Goal: Task Accomplishment & Management: Complete application form

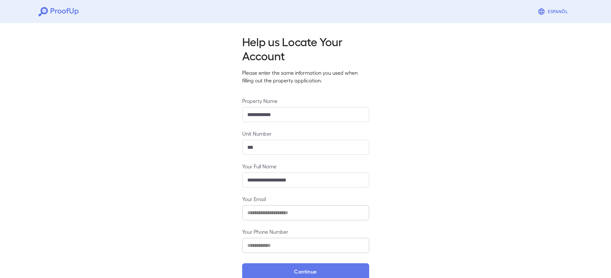
scroll to position [13, 0]
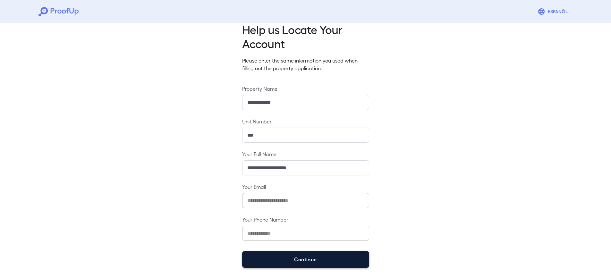
click at [294, 260] on button "Continue" at bounding box center [305, 259] width 127 height 17
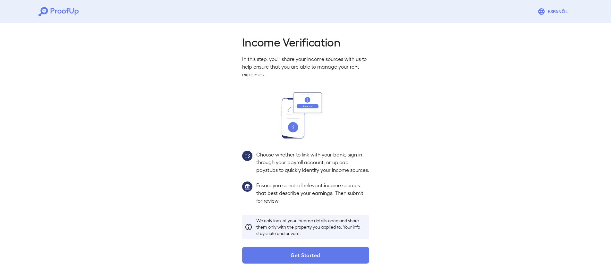
scroll to position [4, 0]
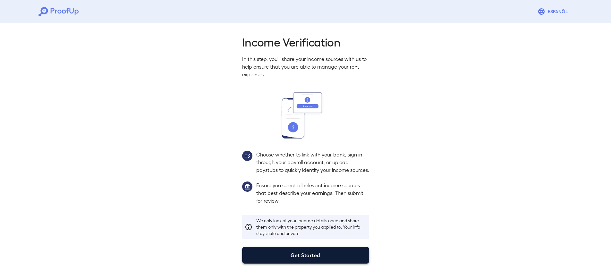
click at [294, 257] on button "Get Started" at bounding box center [305, 255] width 127 height 17
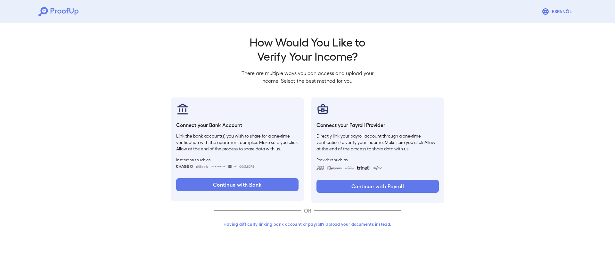
click at [310, 224] on button "Having difficulty linking bank account or payroll? Upload your documents instea…" at bounding box center [307, 224] width 187 height 12
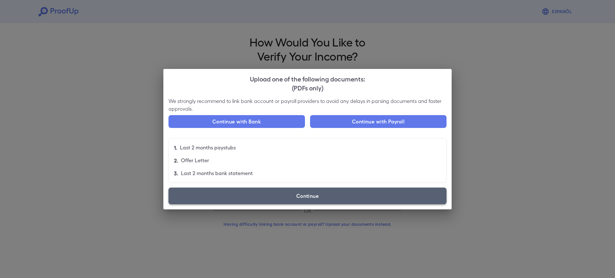
click at [328, 192] on label "Continue" at bounding box center [308, 196] width 278 height 17
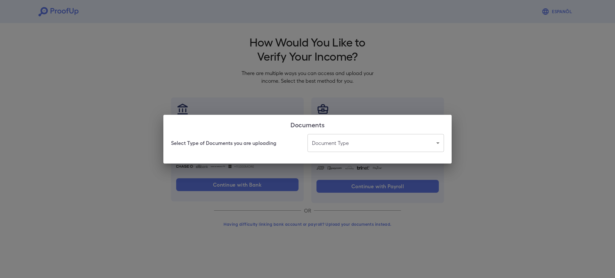
click at [331, 141] on body "Espanõl Go back How Would You Like to Verify Your Income? There are multiple wa…" at bounding box center [307, 122] width 615 height 245
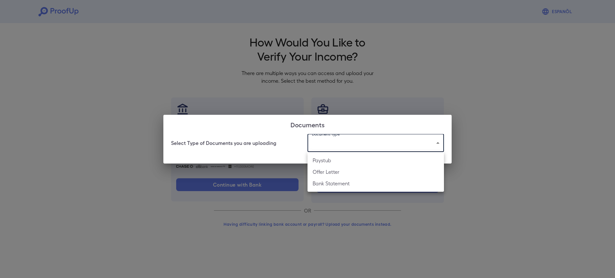
click at [333, 159] on li "Paystub" at bounding box center [376, 160] width 137 height 12
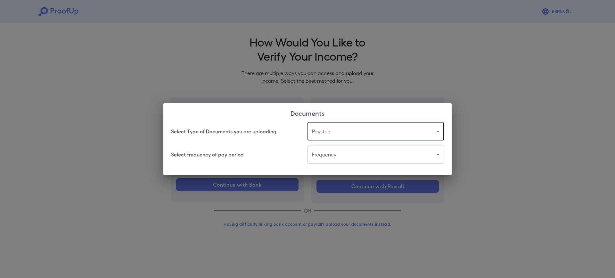
type input "*******"
click at [331, 155] on body "Espanõl Go back How Would You Like to Verify Your Income? There are multiple wa…" at bounding box center [307, 122] width 615 height 245
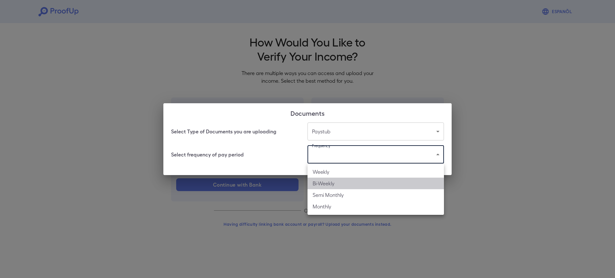
click at [365, 181] on li "Bi-Weekly" at bounding box center [376, 184] width 137 height 12
type input "*********"
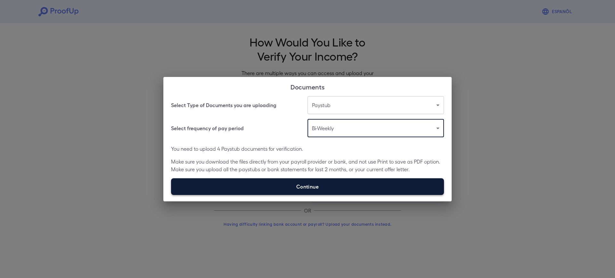
click at [347, 182] on label "Continue" at bounding box center [307, 186] width 273 height 17
click at [171, 195] on input "Continue" at bounding box center [171, 195] width 0 height 0
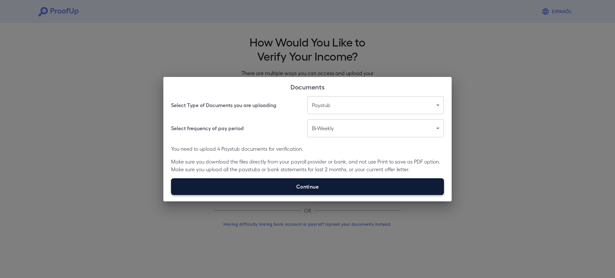
type input "**********"
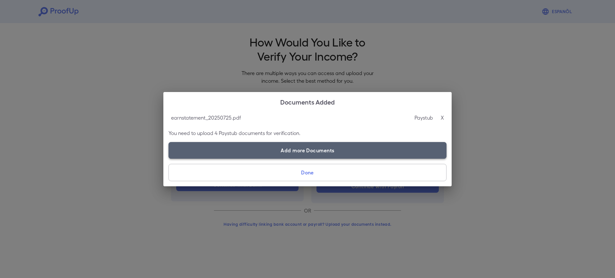
click at [331, 148] on label "Add more Documents" at bounding box center [308, 150] width 278 height 17
click at [169, 158] on input "Add more Documents" at bounding box center [169, 158] width 0 height 0
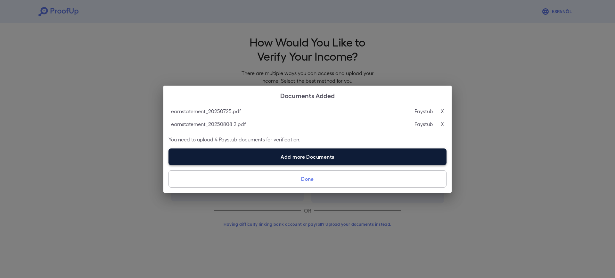
click at [305, 161] on label "Add more Documents" at bounding box center [308, 156] width 278 height 17
click at [169, 165] on input "Add more Documents" at bounding box center [169, 165] width 0 height 0
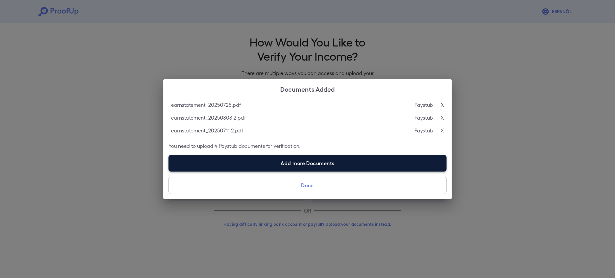
click at [262, 166] on label "Add more Documents" at bounding box center [308, 163] width 278 height 17
click at [169, 171] on input "Add more Documents" at bounding box center [169, 171] width 0 height 0
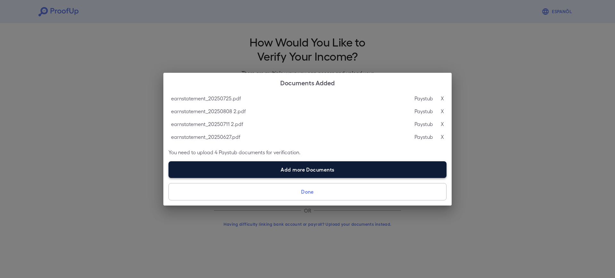
click at [269, 166] on label "Add more Documents" at bounding box center [308, 169] width 278 height 17
click at [169, 178] on input "Add more Documents" at bounding box center [169, 178] width 0 height 0
type input "**********"
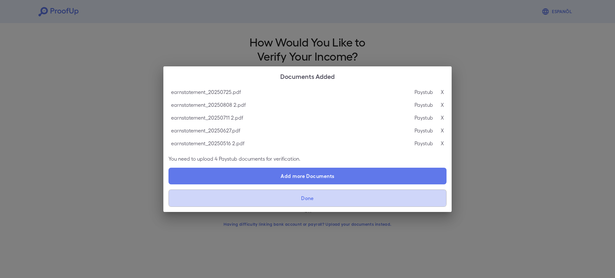
click at [309, 195] on button "Done" at bounding box center [308, 197] width 278 height 17
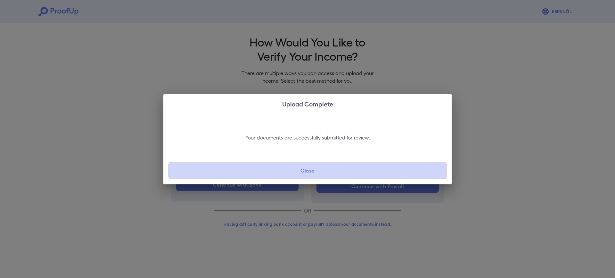
click at [307, 173] on button "Close" at bounding box center [308, 170] width 278 height 17
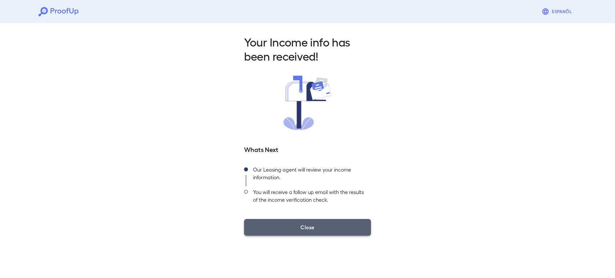
click at [307, 225] on button "Close" at bounding box center [307, 227] width 127 height 17
click at [266, 222] on button "Close" at bounding box center [307, 227] width 127 height 17
